Goal: Navigation & Orientation: Find specific page/section

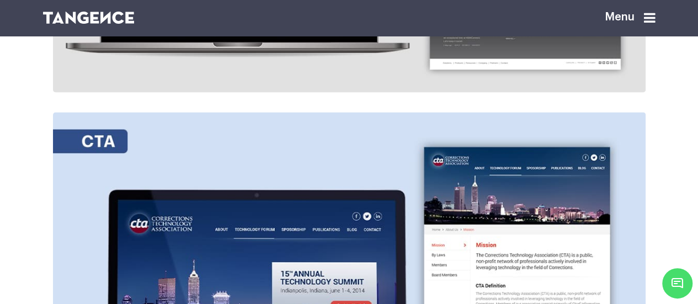
scroll to position [1006, 0]
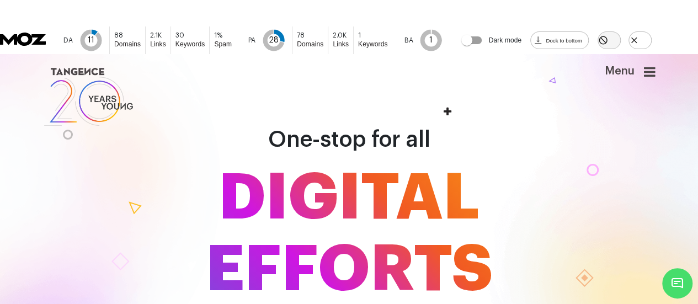
click at [608, 35] on icon "Hide MozBar on this domain" at bounding box center [603, 40] width 10 height 10
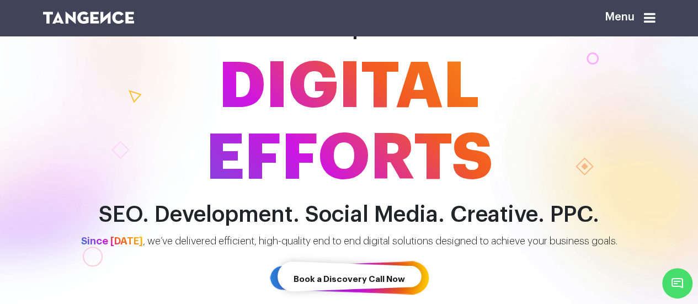
scroll to position [55, 0]
